Goal: Task Accomplishment & Management: Manage account settings

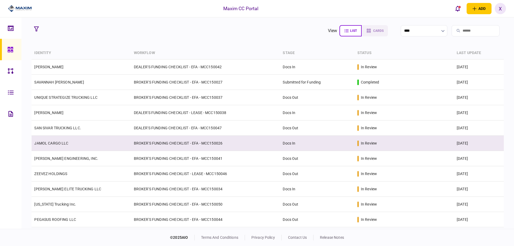
click at [59, 141] on link "JAMOL CARGO LLC" at bounding box center [51, 143] width 34 height 4
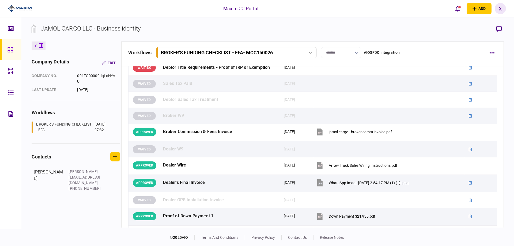
scroll to position [241, 0]
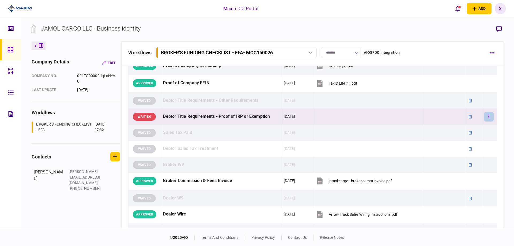
click at [484, 118] on button "button" at bounding box center [489, 117] width 10 height 10
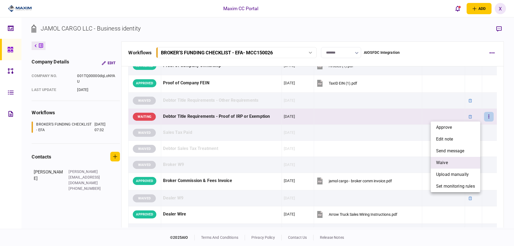
click at [458, 160] on li "waive" at bounding box center [454, 163] width 49 height 12
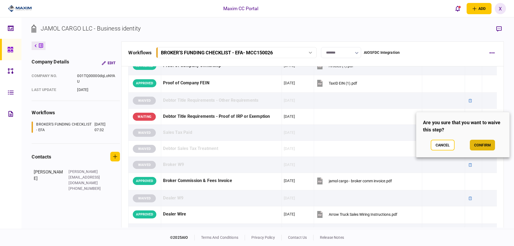
click at [481, 145] on button "confirm" at bounding box center [481, 145] width 25 height 11
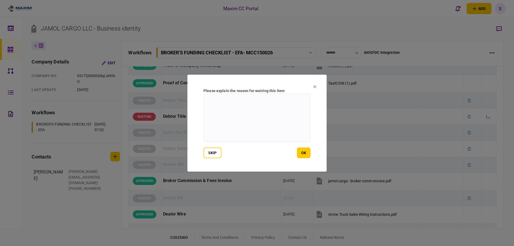
click at [289, 124] on textarea at bounding box center [256, 118] width 107 height 48
type textarea "**********"
click at [298, 153] on button "ok" at bounding box center [304, 152] width 14 height 11
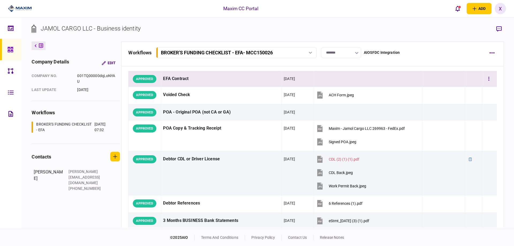
scroll to position [0, 0]
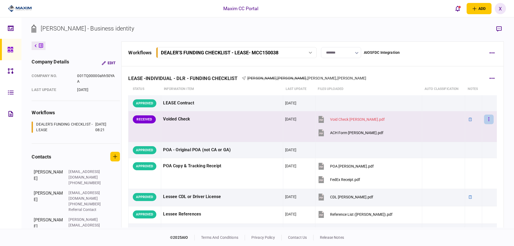
click at [486, 116] on button "button" at bounding box center [489, 119] width 10 height 10
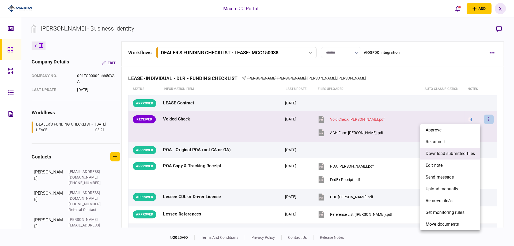
click at [447, 157] on li "download submitted files" at bounding box center [450, 154] width 60 height 12
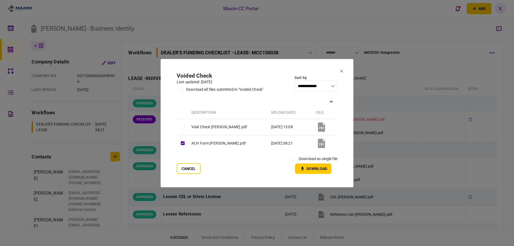
click at [318, 145] on icon at bounding box center [321, 143] width 11 height 11
click at [309, 170] on button "Download" at bounding box center [313, 168] width 36 height 10
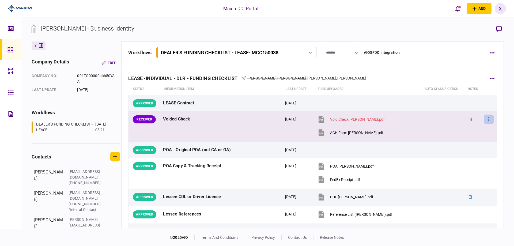
click at [485, 118] on button "button" at bounding box center [489, 119] width 10 height 10
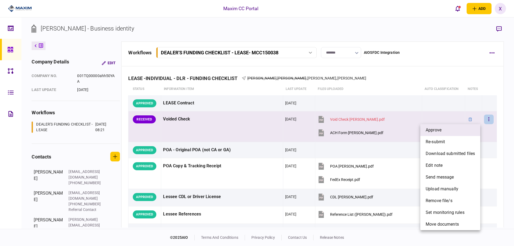
click at [452, 131] on li "approve" at bounding box center [450, 130] width 60 height 12
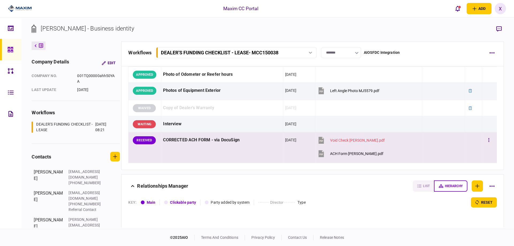
scroll to position [535, 0]
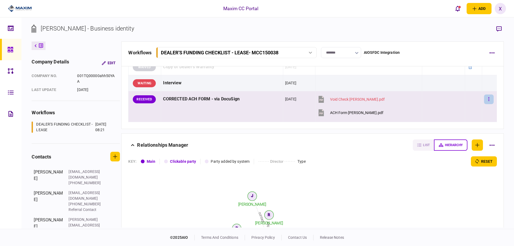
click at [487, 100] on button "button" at bounding box center [489, 99] width 10 height 10
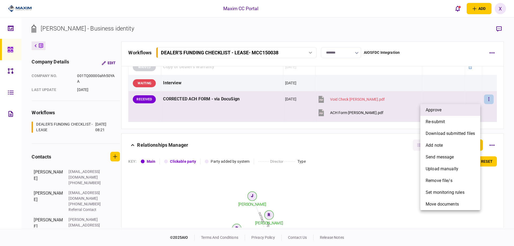
click at [454, 110] on li "approve" at bounding box center [450, 110] width 60 height 12
